Goal: Check status: Check status

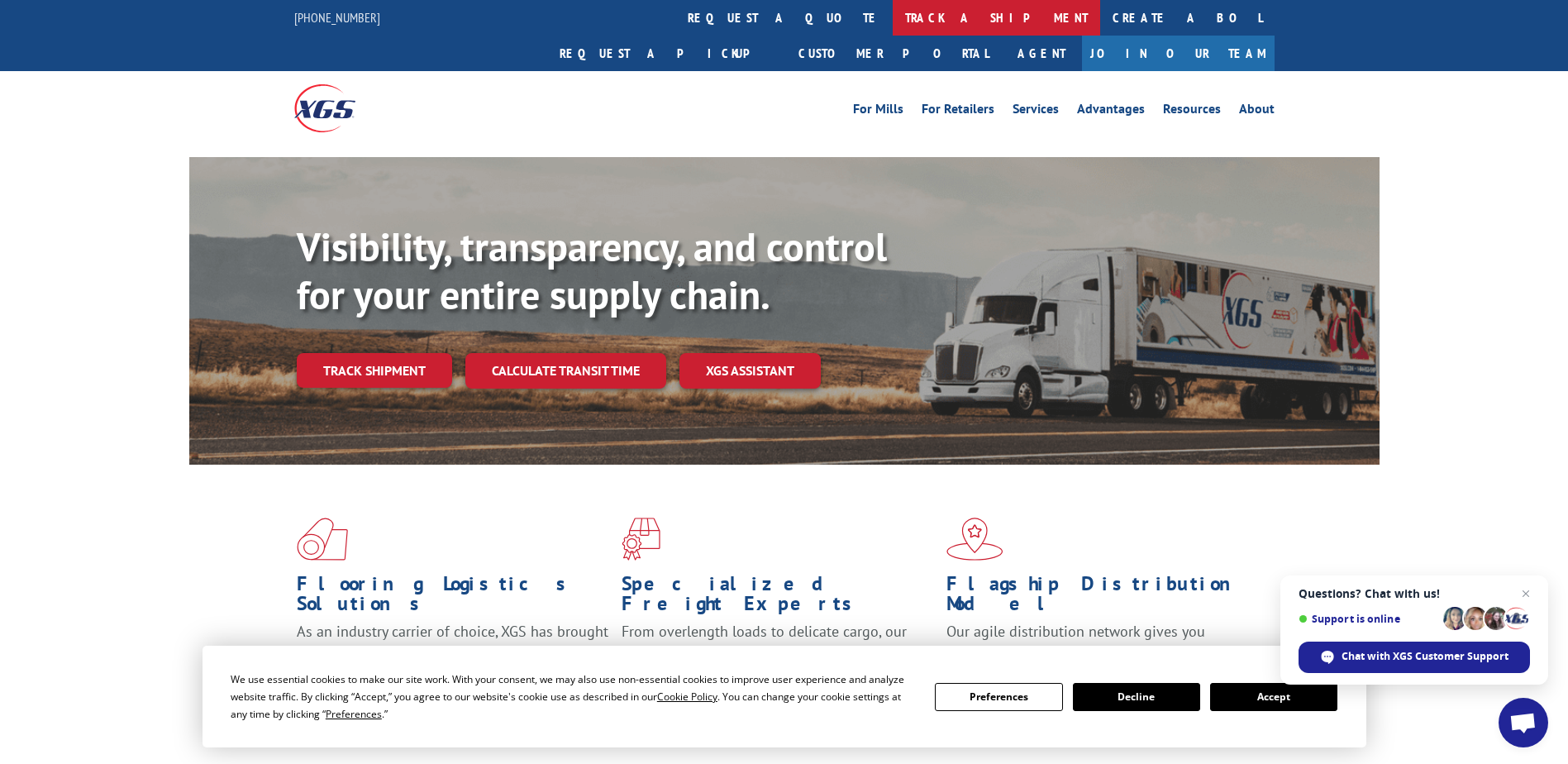
click at [893, 12] on link "track a shipment" at bounding box center [996, 17] width 207 height 36
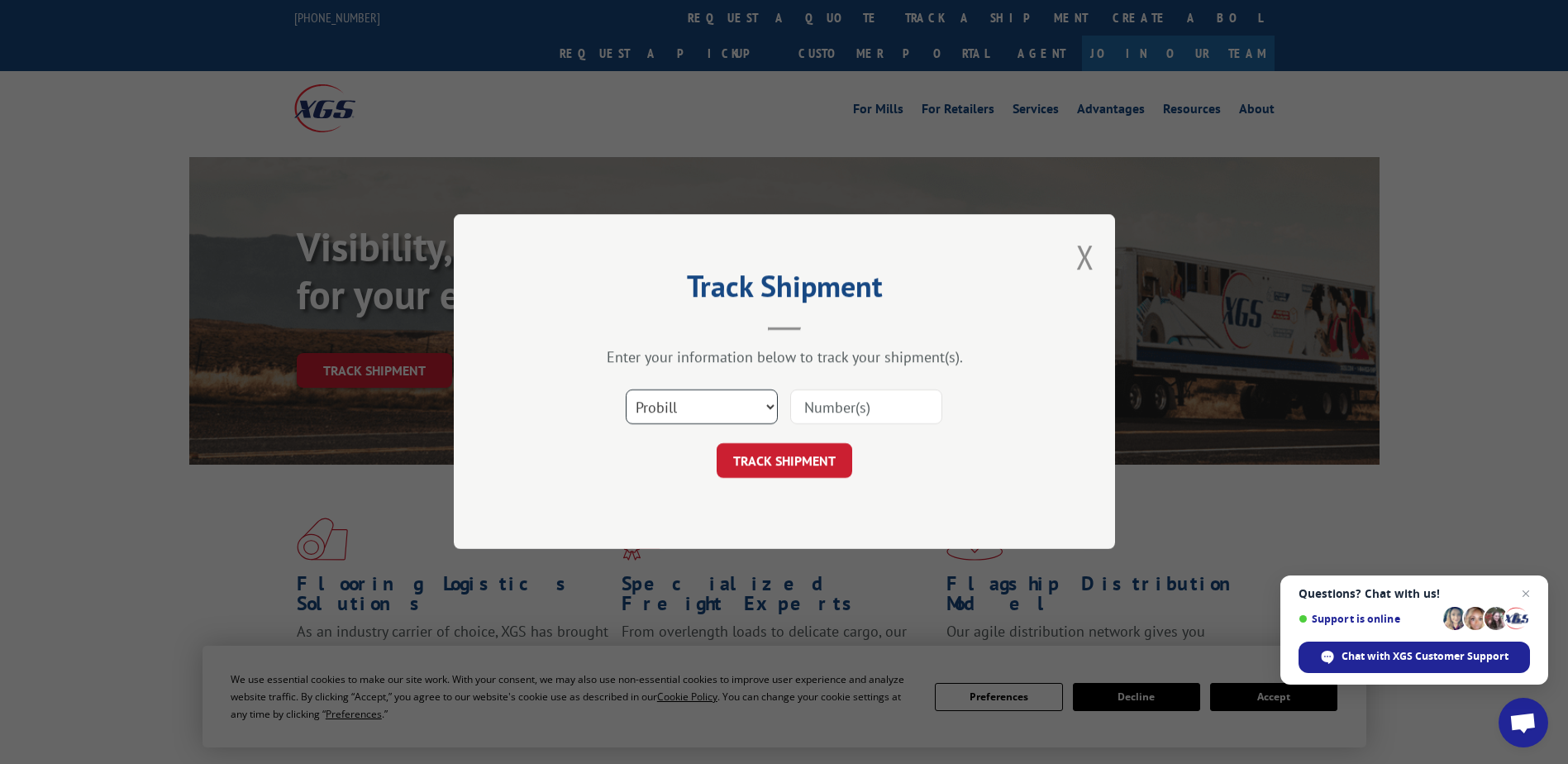
click at [750, 401] on select "Select category... Probill BOL PO" at bounding box center [701, 408] width 152 height 35
select select "bol"
click at [626, 390] on select "Select category... Probill BOL PO" at bounding box center [701, 408] width 152 height 35
click at [863, 404] on input at bounding box center [866, 408] width 152 height 35
type input "50870906"
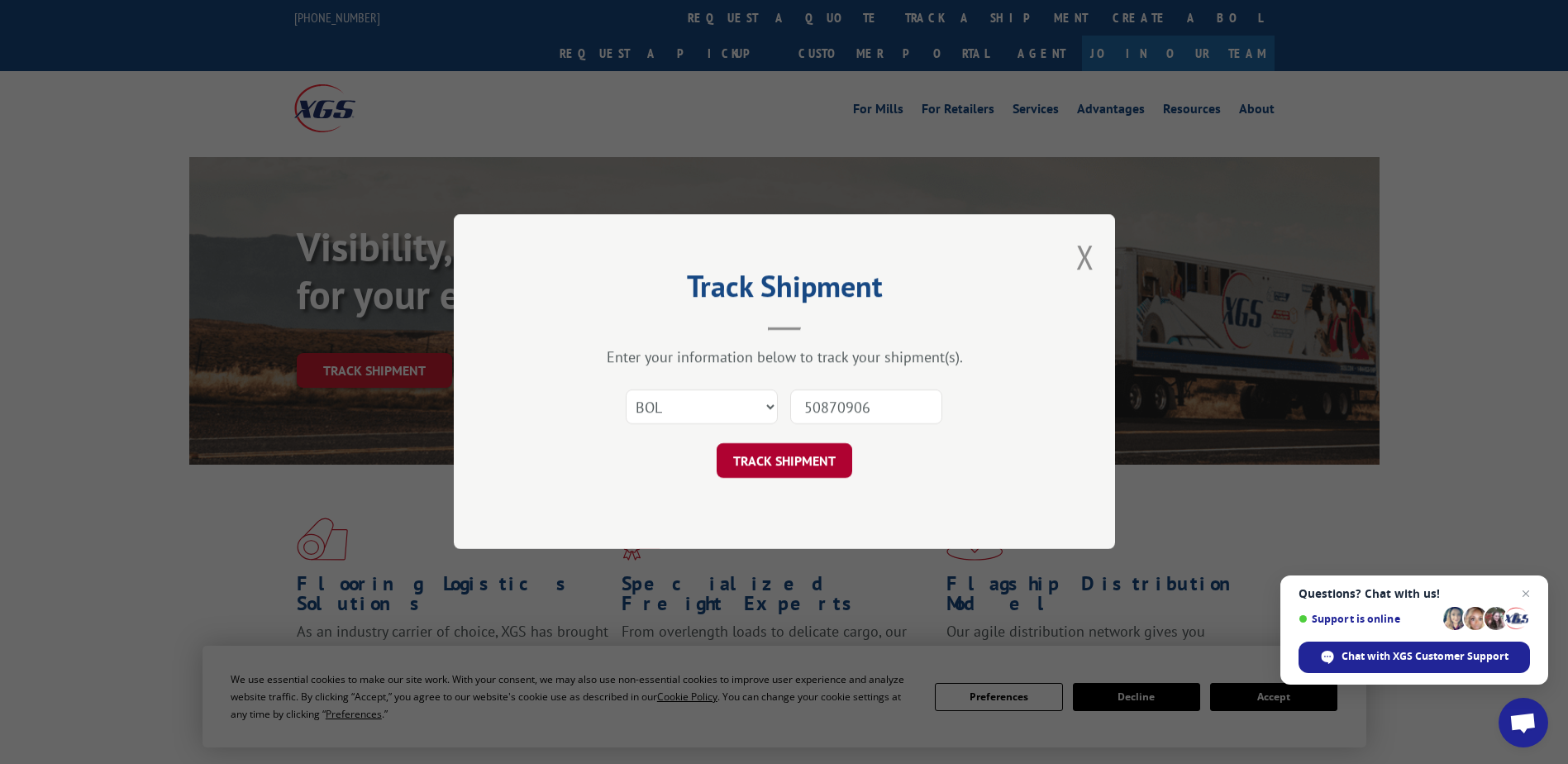
click at [836, 460] on button "TRACK SHIPMENT" at bounding box center [784, 461] width 136 height 35
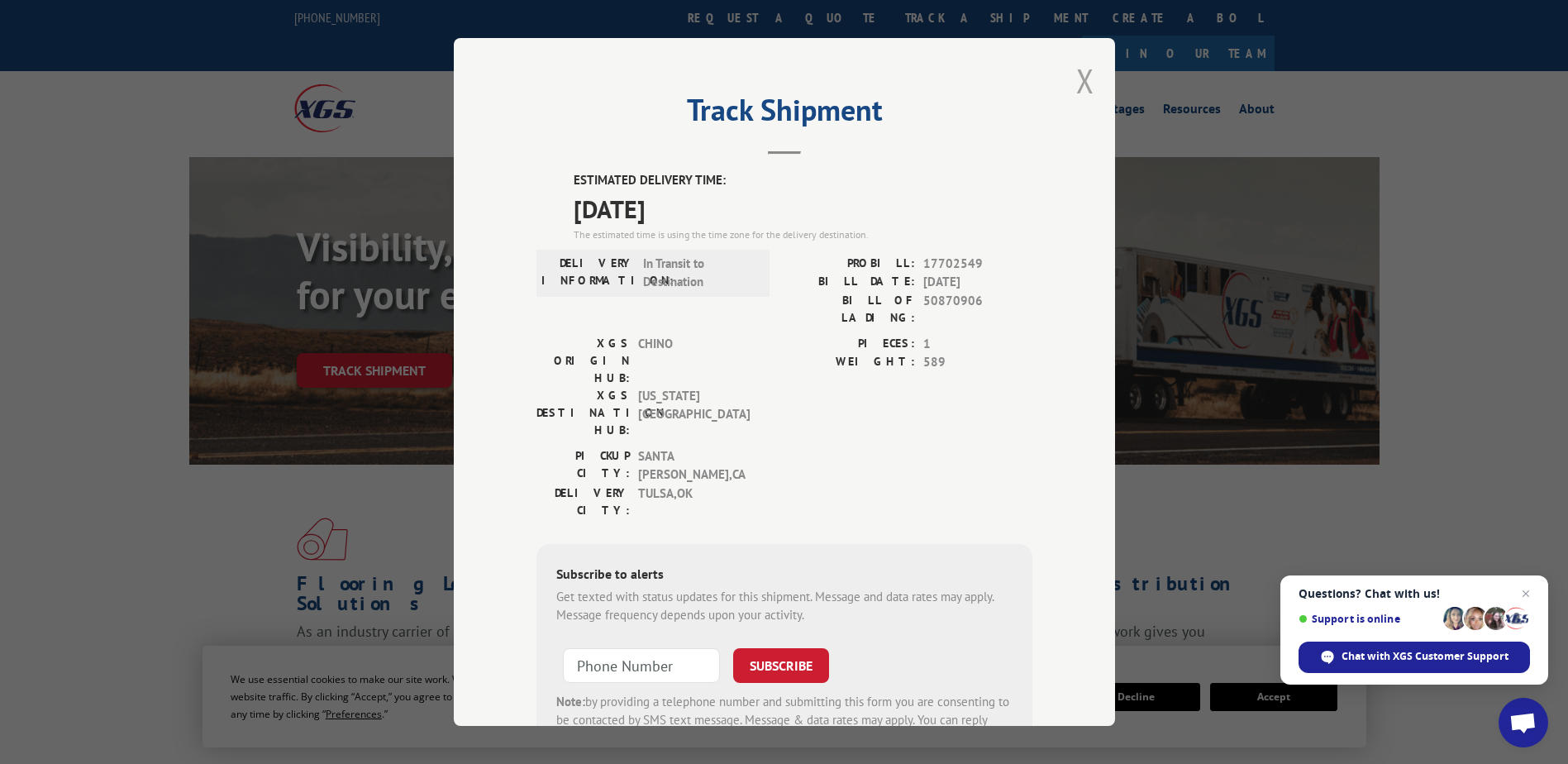
click at [1080, 77] on button "Close modal" at bounding box center [1085, 81] width 18 height 44
